Goal: Transaction & Acquisition: Purchase product/service

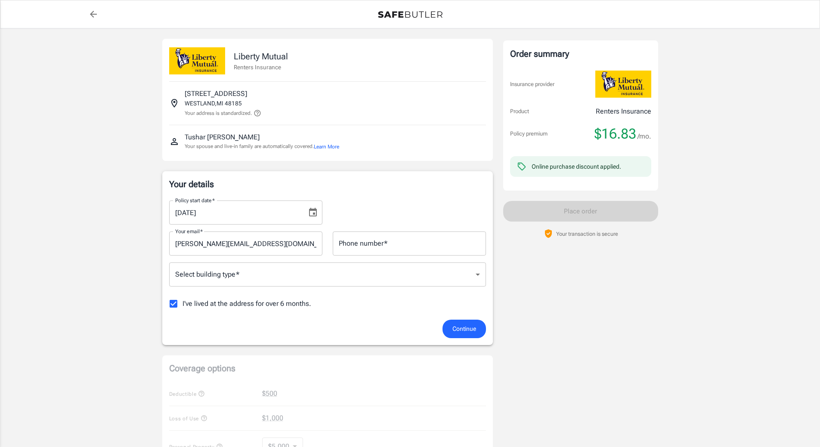
click at [309, 282] on body "Policy premium $ 16.83 /mo Liberty Mutual Renters Insurance [STREET_ADDRESS] Yo…" at bounding box center [410, 407] width 820 height 814
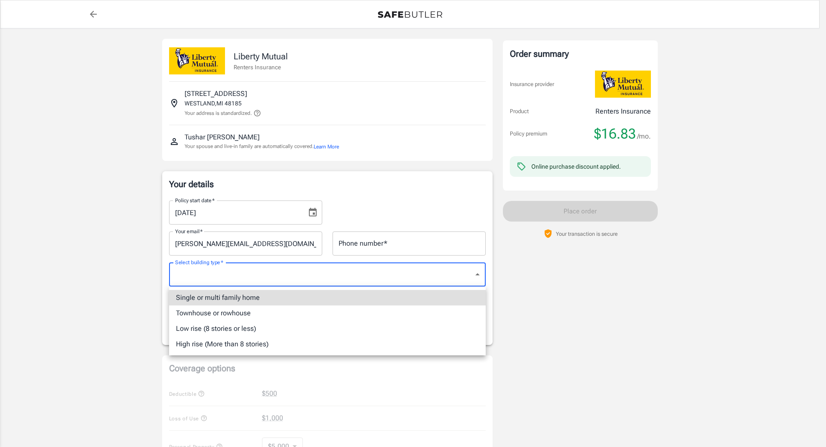
click at [270, 328] on li "Low rise (8 stories or less)" at bounding box center [327, 328] width 317 height 15
type input "lowrise"
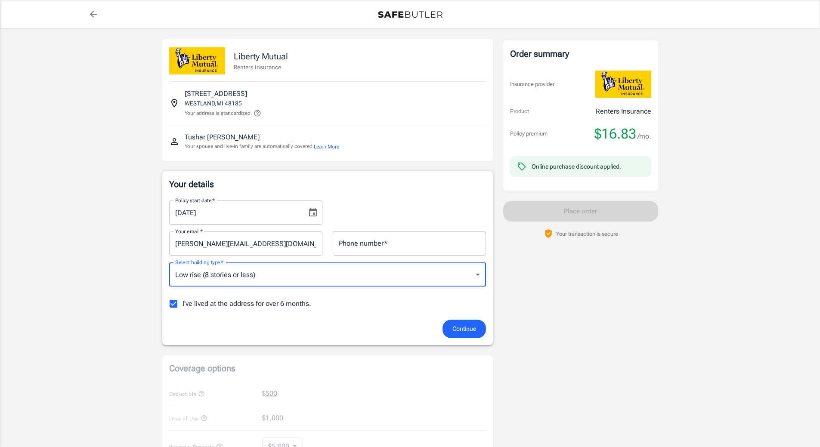
click at [461, 327] on span "Continue" at bounding box center [464, 329] width 24 height 11
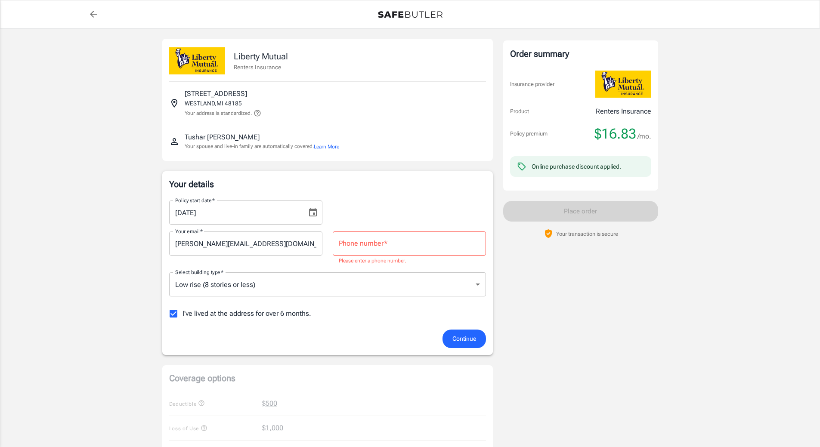
scroll to position [20, 0]
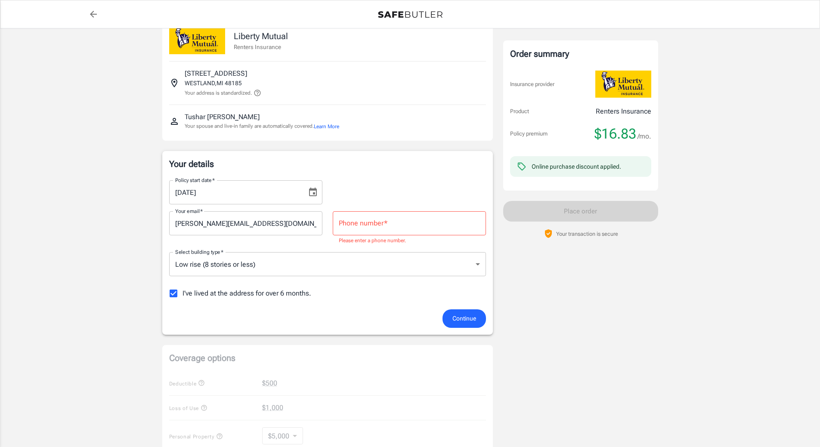
click at [376, 219] on input "Phone number   *" at bounding box center [409, 223] width 153 height 24
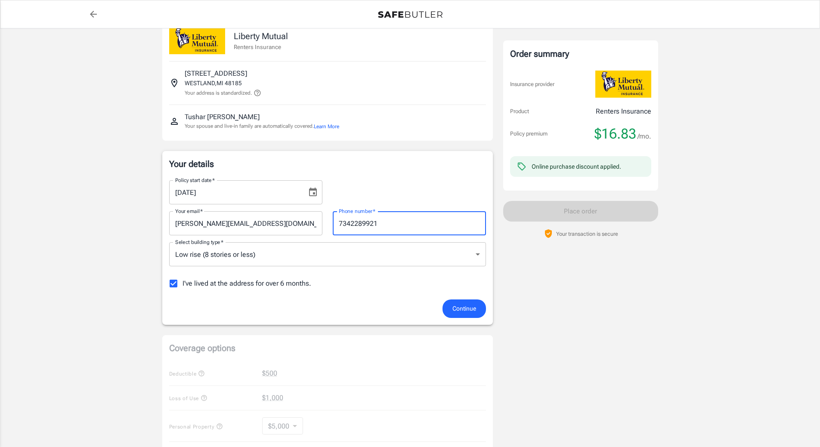
type input "7342289921"
click at [471, 311] on span "Continue" at bounding box center [464, 308] width 24 height 11
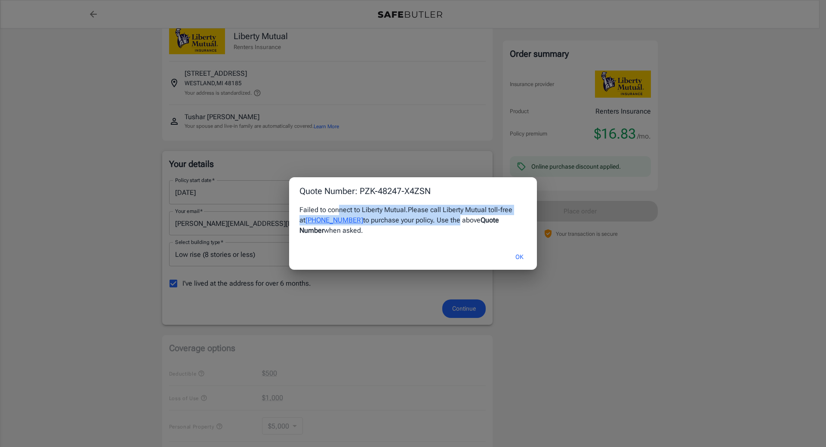
drag, startPoint x: 338, startPoint y: 210, endPoint x: 484, endPoint y: 225, distance: 146.7
click at [442, 216] on div "Failed to connect to Liberty Mutual. Please call Liberty Mutual toll-free at [P…" at bounding box center [413, 220] width 227 height 31
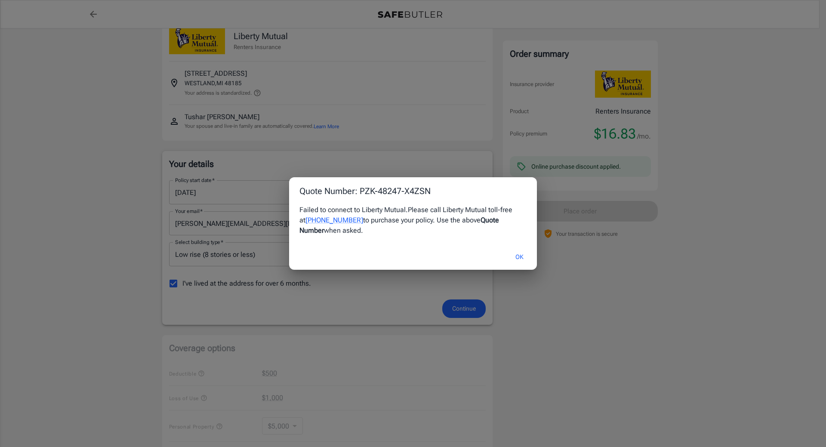
click at [510, 232] on div "Failed to connect to Liberty Mutual. Please call Liberty Mutual toll-free at [P…" at bounding box center [413, 220] width 227 height 31
click at [514, 253] on button "OK" at bounding box center [520, 257] width 28 height 19
